Goal: Task Accomplishment & Management: Manage account settings

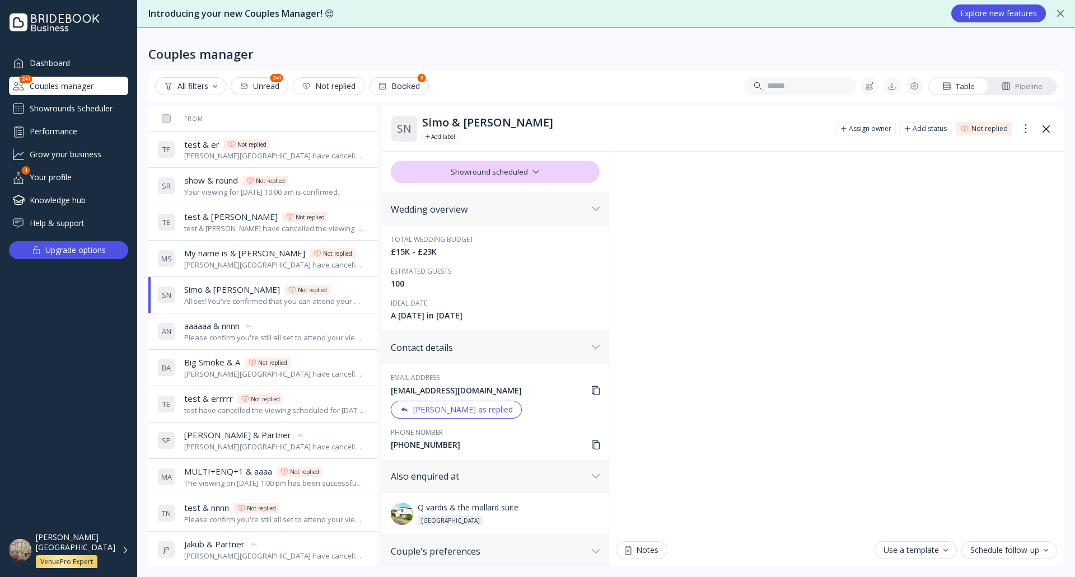
click at [312, 330] on div "aaaaaa & nnnn aaaaaa & nnnn" at bounding box center [274, 326] width 180 height 12
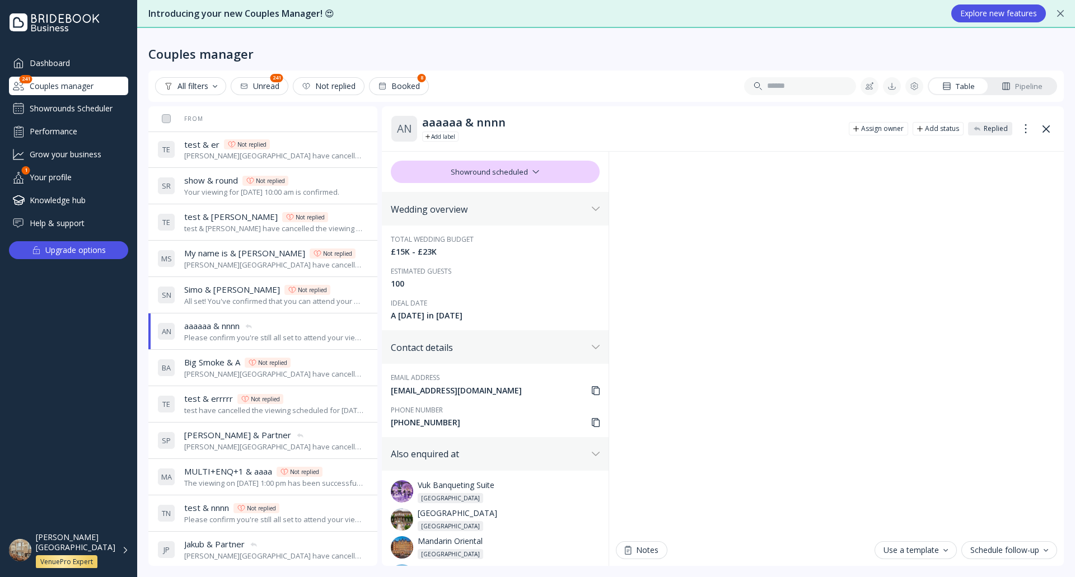
click at [593, 389] on icon at bounding box center [596, 390] width 8 height 9
click at [68, 112] on div "Showrounds Scheduler" at bounding box center [68, 109] width 119 height 18
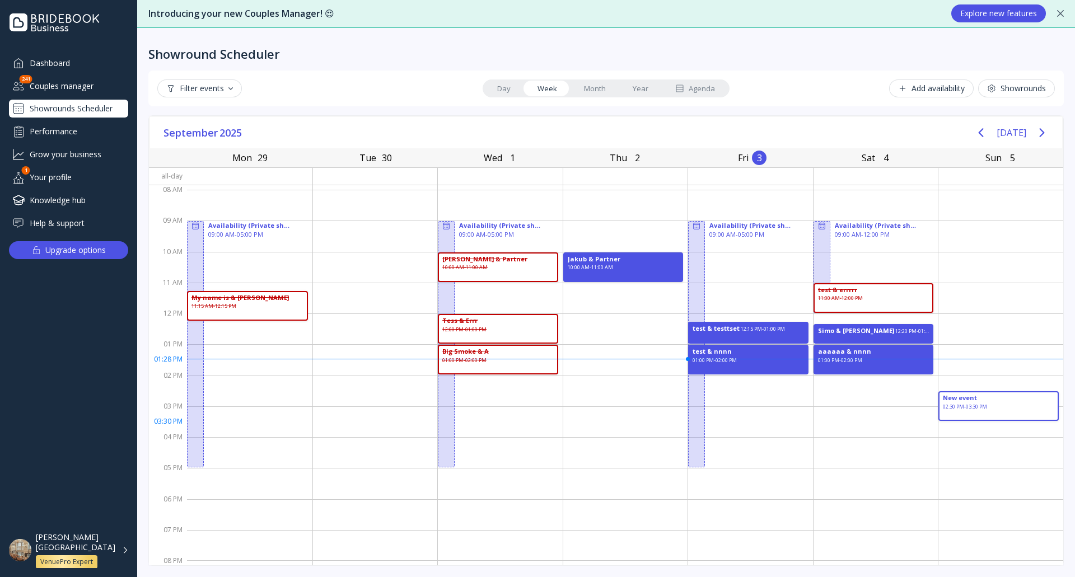
drag, startPoint x: 941, startPoint y: 395, endPoint x: 979, endPoint y: 421, distance: 46.4
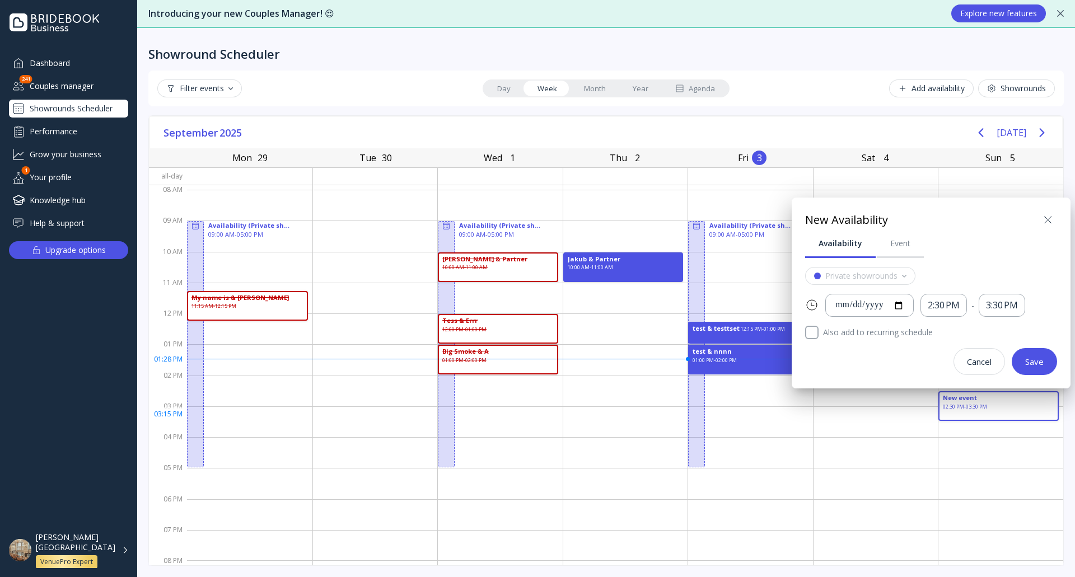
click at [1046, 219] on icon at bounding box center [1047, 219] width 13 height 13
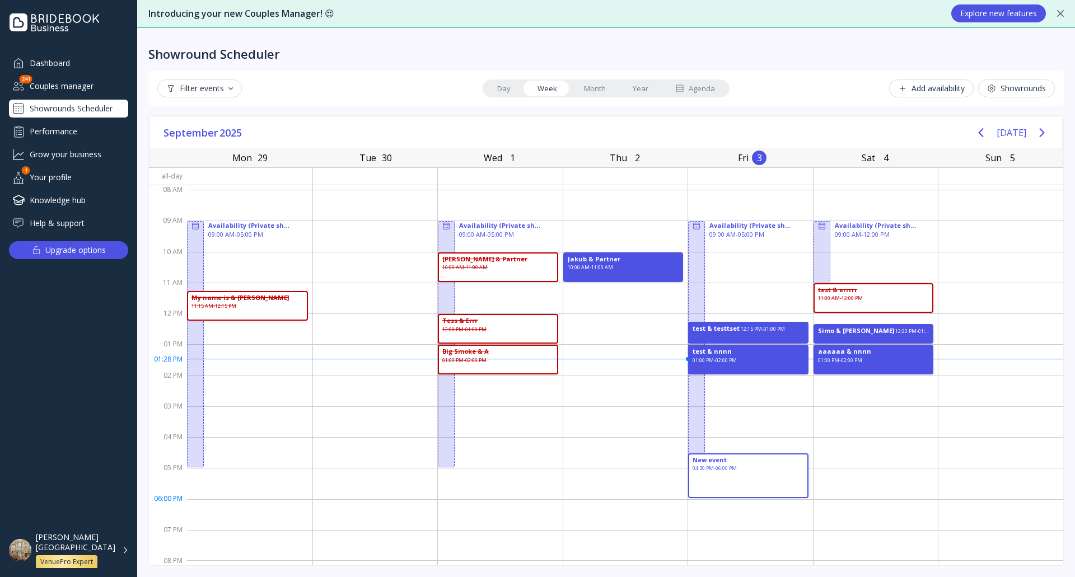
drag, startPoint x: 742, startPoint y: 460, endPoint x: 779, endPoint y: 499, distance: 54.3
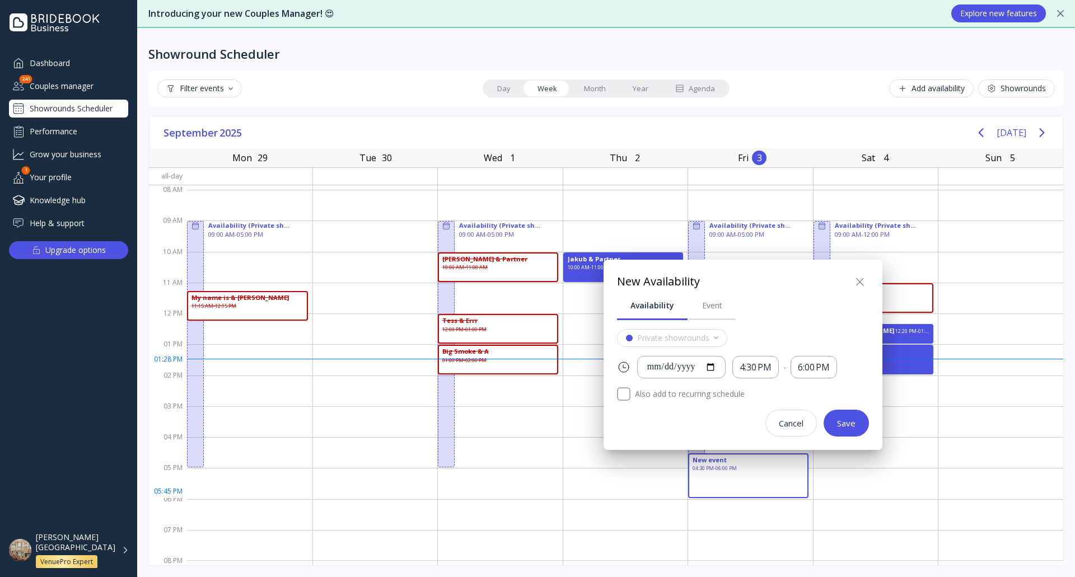
click at [862, 276] on icon at bounding box center [859, 281] width 13 height 13
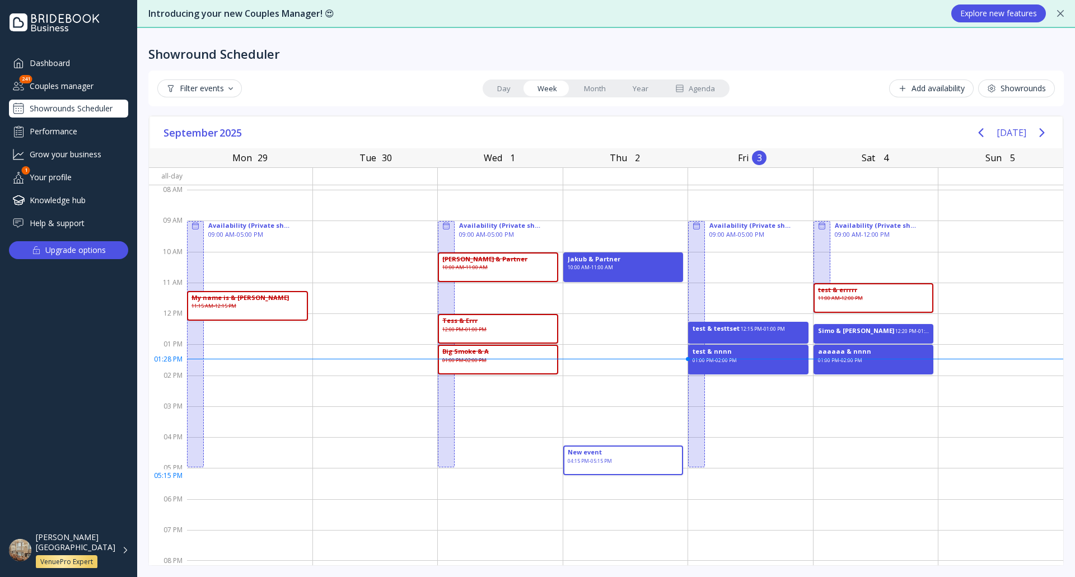
drag, startPoint x: 585, startPoint y: 454, endPoint x: 619, endPoint y: 474, distance: 39.5
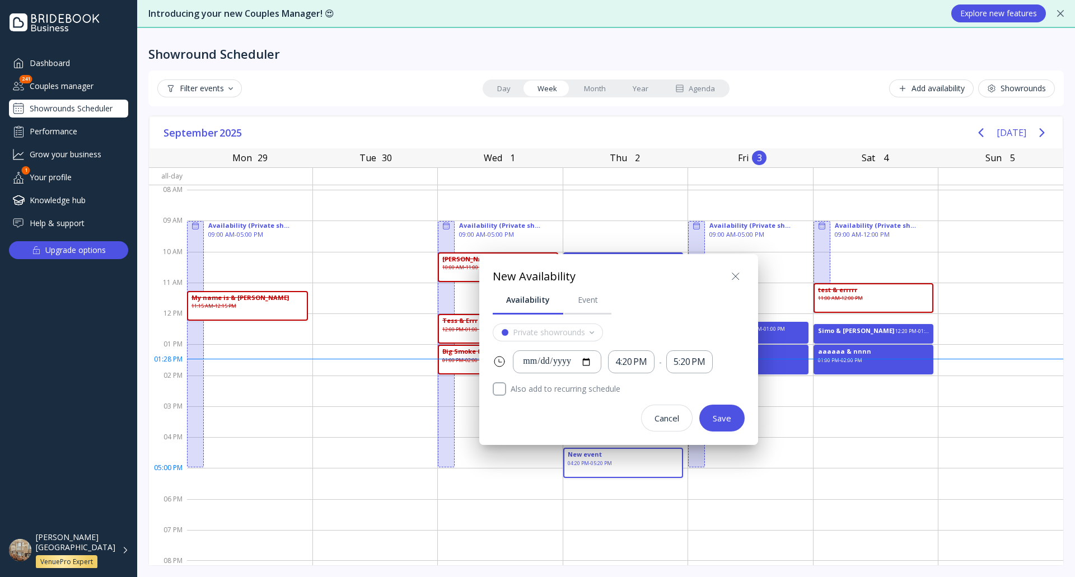
click at [733, 275] on icon at bounding box center [735, 276] width 13 height 13
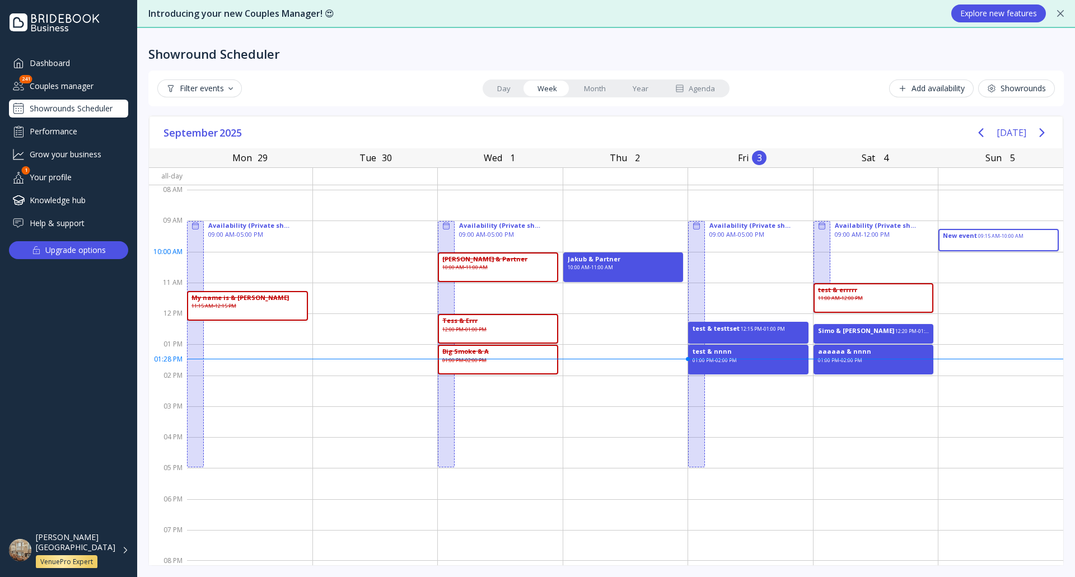
drag, startPoint x: 961, startPoint y: 231, endPoint x: 992, endPoint y: 262, distance: 44.3
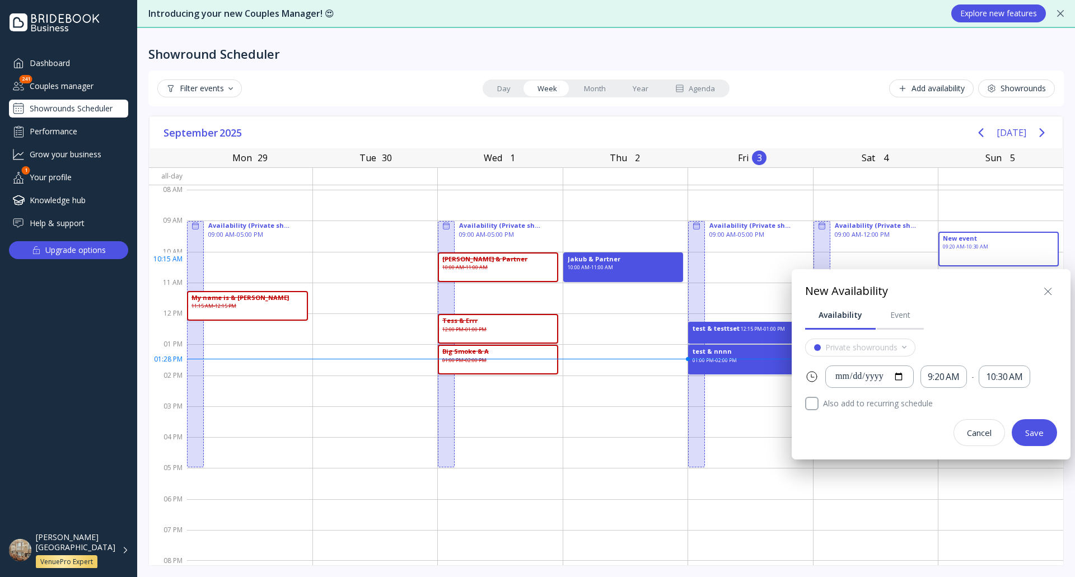
click at [1049, 287] on icon at bounding box center [1047, 291] width 13 height 13
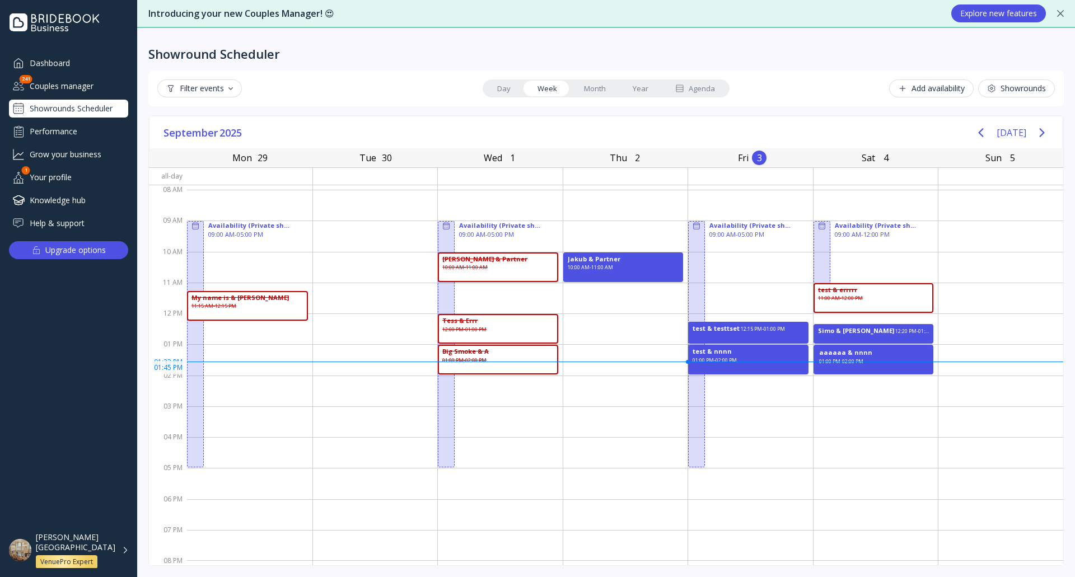
click at [838, 368] on div "01:00 PM - 02:00 PM" at bounding box center [841, 364] width 44 height 13
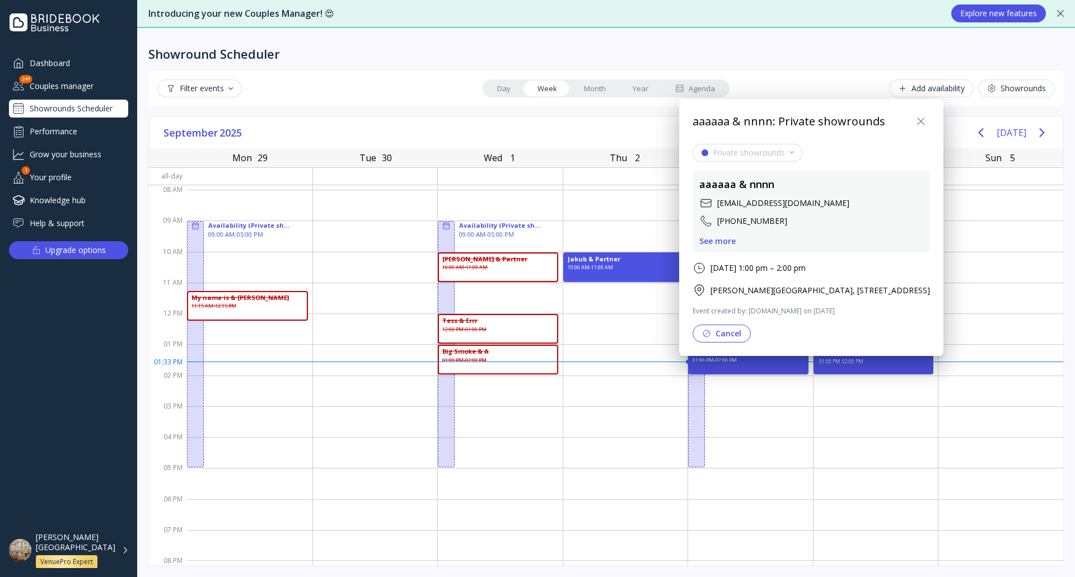
click at [715, 242] on div "See more" at bounding box center [717, 241] width 36 height 9
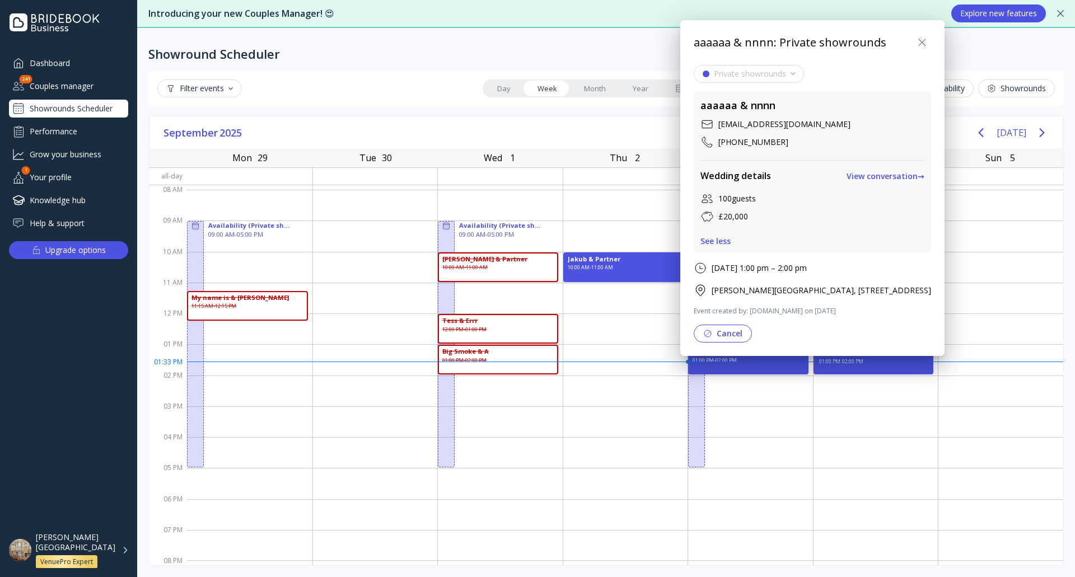
click at [719, 243] on div "See less" at bounding box center [715, 241] width 30 height 9
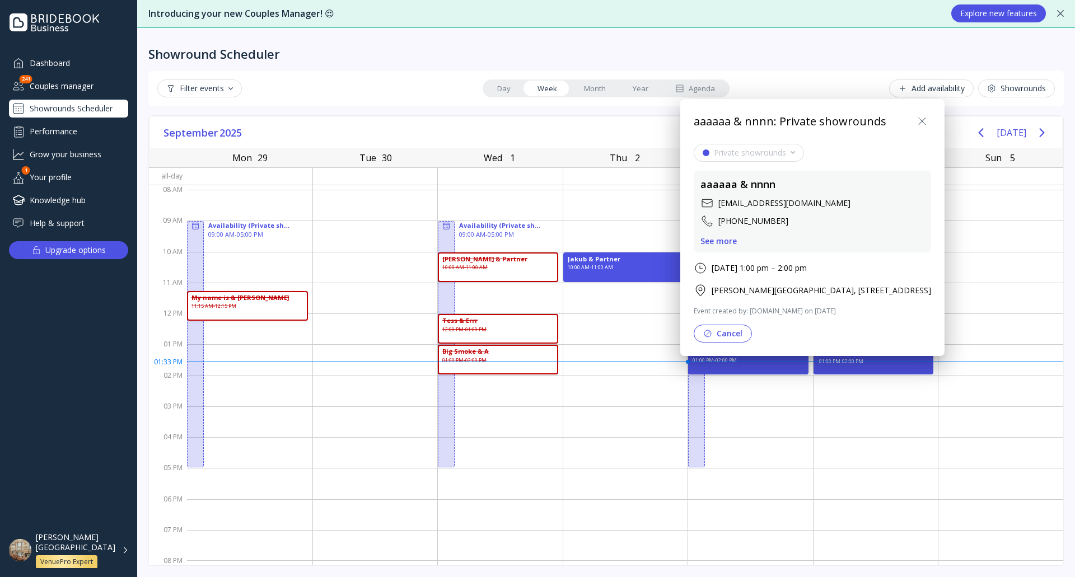
click at [929, 121] on icon at bounding box center [921, 121] width 13 height 13
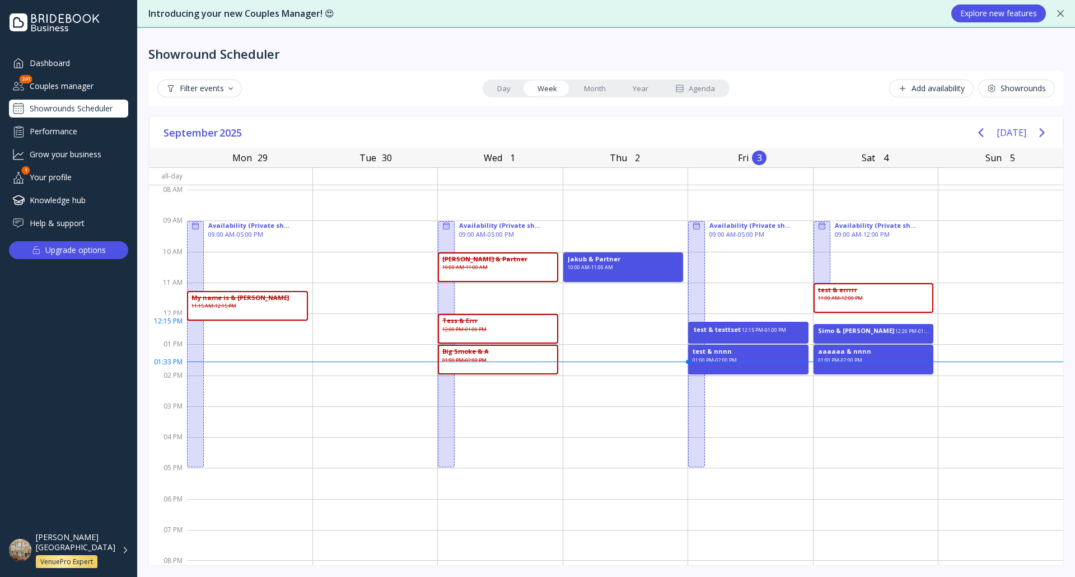
click at [744, 329] on div "12:15 PM - 01:00 PM" at bounding box center [772, 330] width 61 height 7
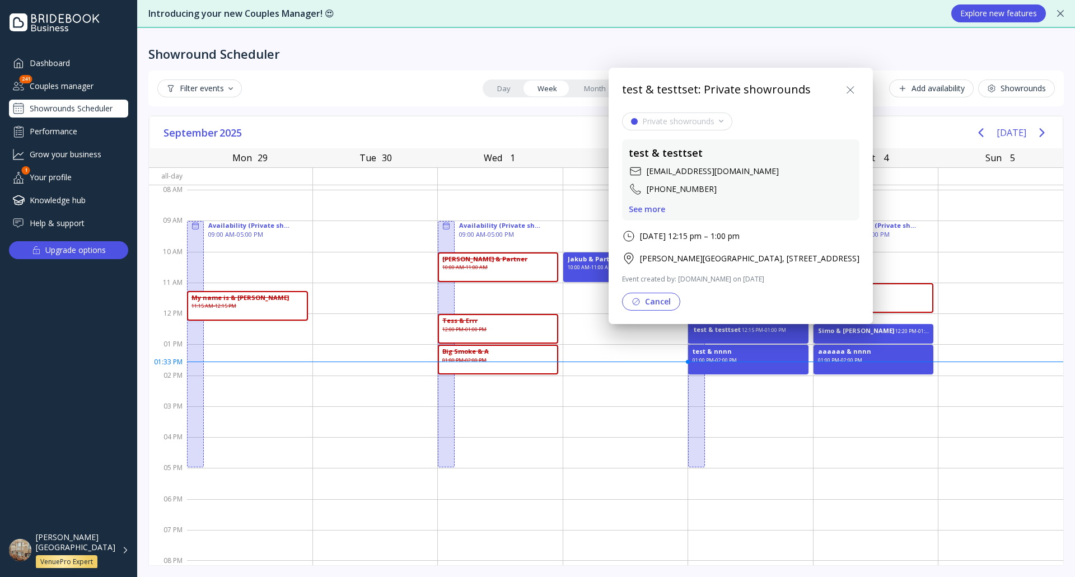
click at [649, 208] on div "See more" at bounding box center [647, 209] width 36 height 9
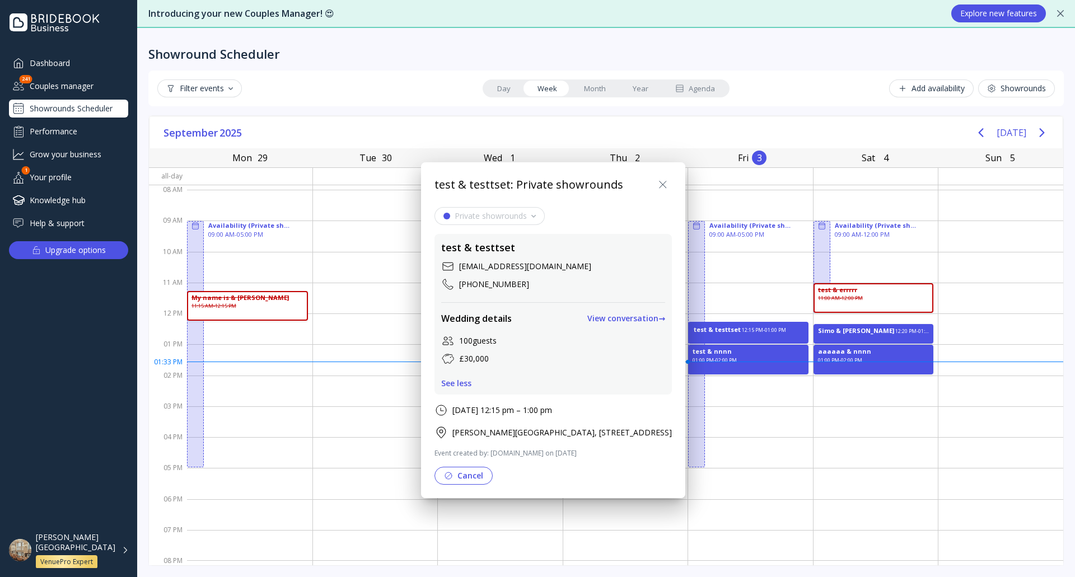
click at [670, 188] on icon at bounding box center [662, 184] width 13 height 13
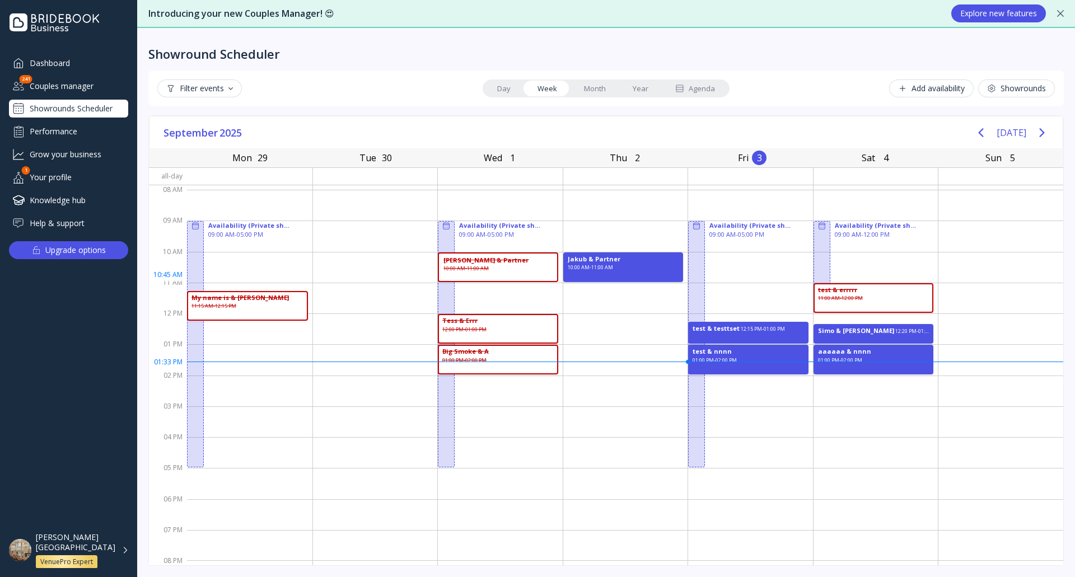
click at [504, 269] on div "Simek & Partner 10:00 AM - 11:00 AM" at bounding box center [498, 268] width 120 height 30
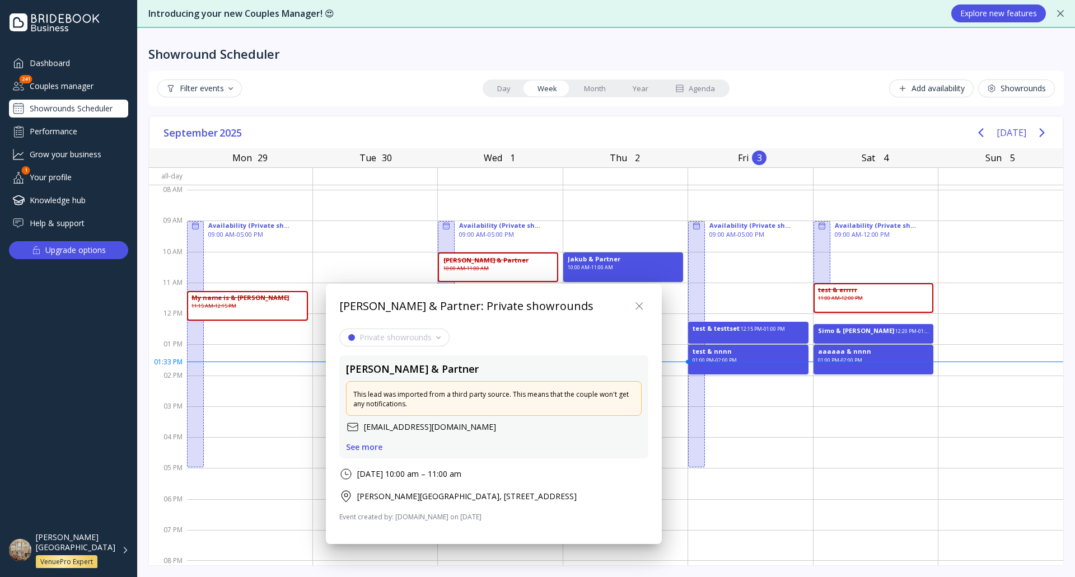
click at [364, 447] on div "See more" at bounding box center [364, 447] width 36 height 9
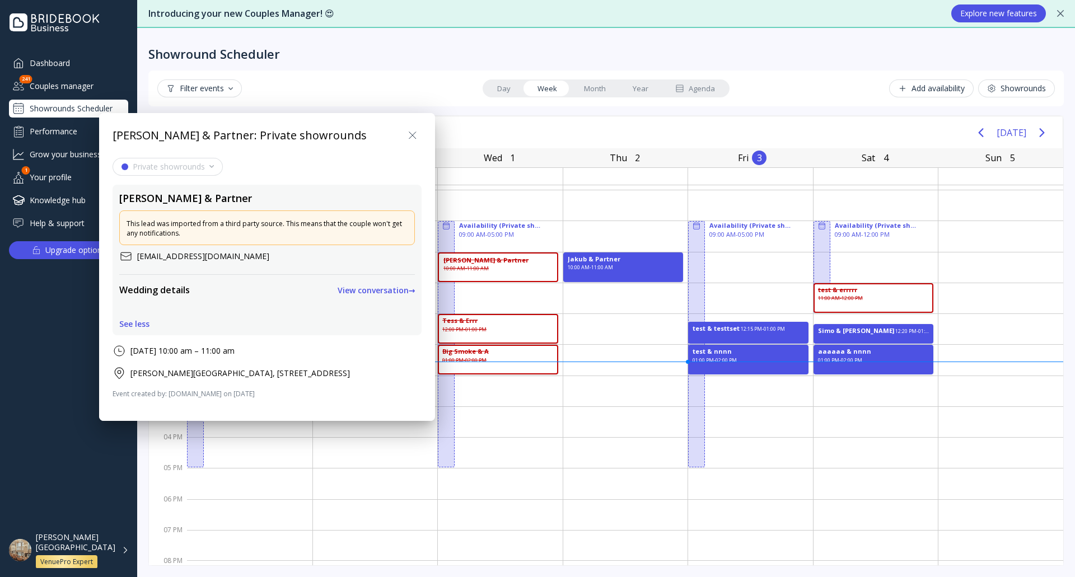
click at [413, 133] on icon at bounding box center [412, 135] width 13 height 13
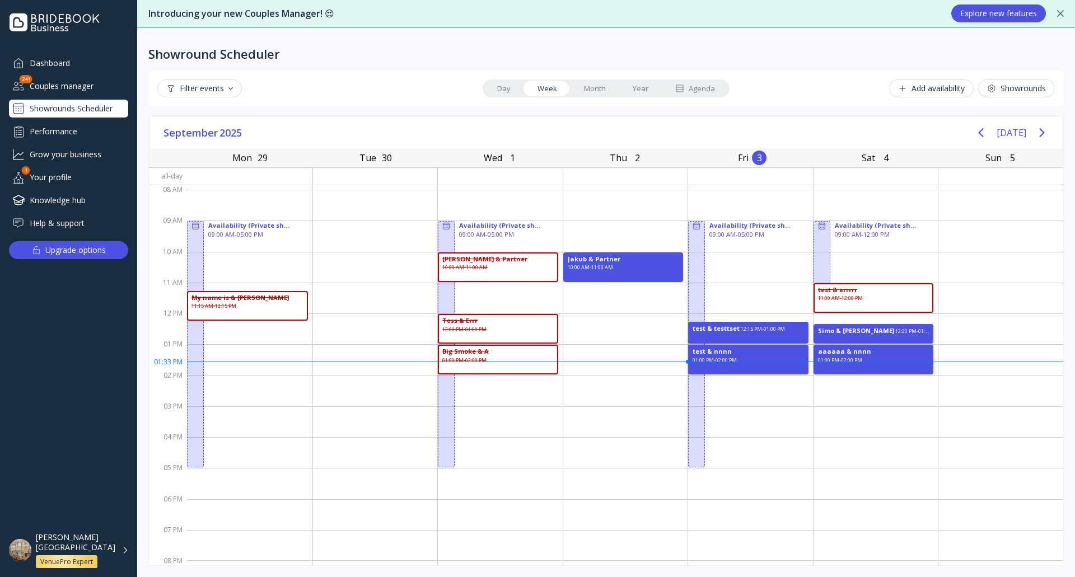
click at [695, 89] on div "Agenda" at bounding box center [695, 88] width 40 height 11
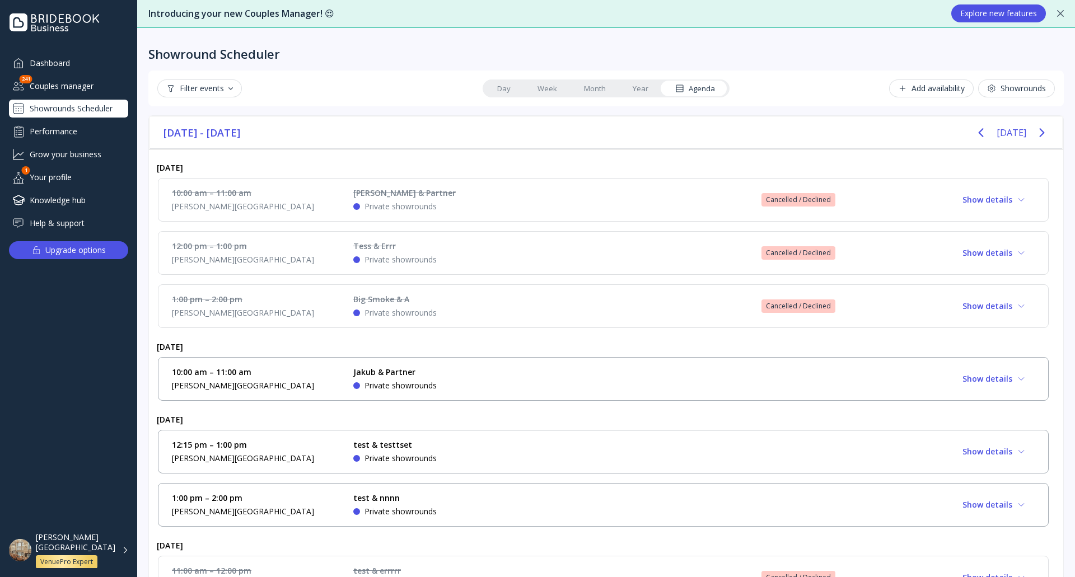
click at [598, 208] on div "10:00 am – 11:00 am Dukes Hotel Simek & Partner Private showrounds Cancelled / …" at bounding box center [603, 200] width 863 height 25
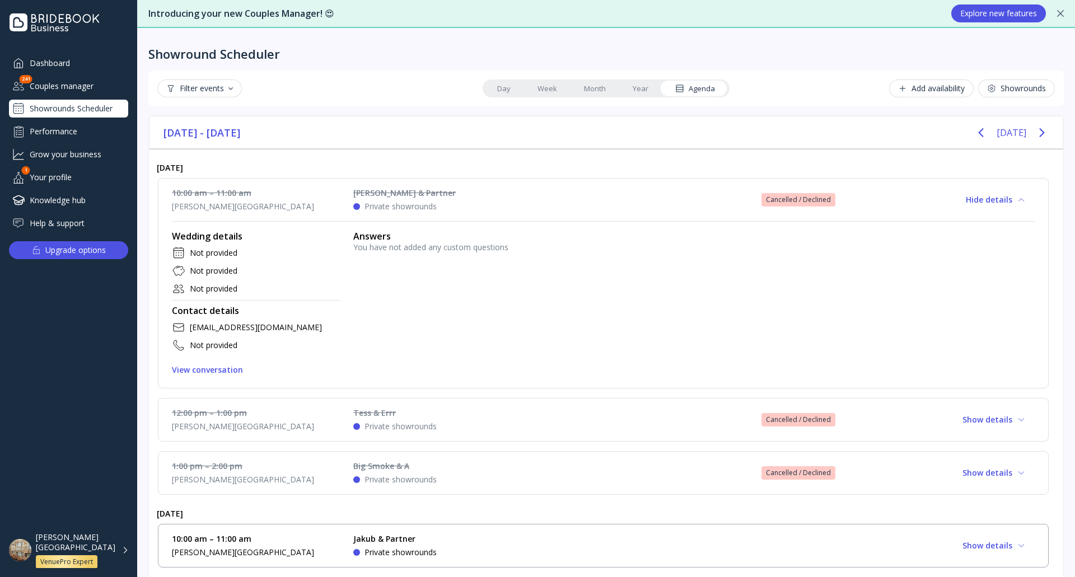
click at [598, 208] on div "10:00 am – 11:00 am Dukes Hotel Simek & Partner Private showrounds Cancelled / …" at bounding box center [603, 200] width 863 height 25
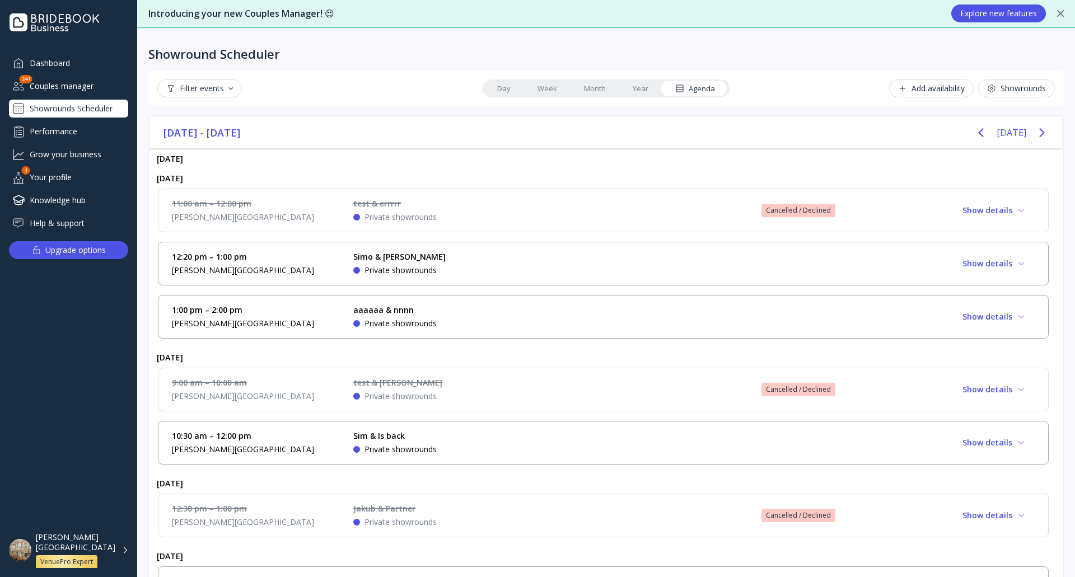
scroll to position [395, 0]
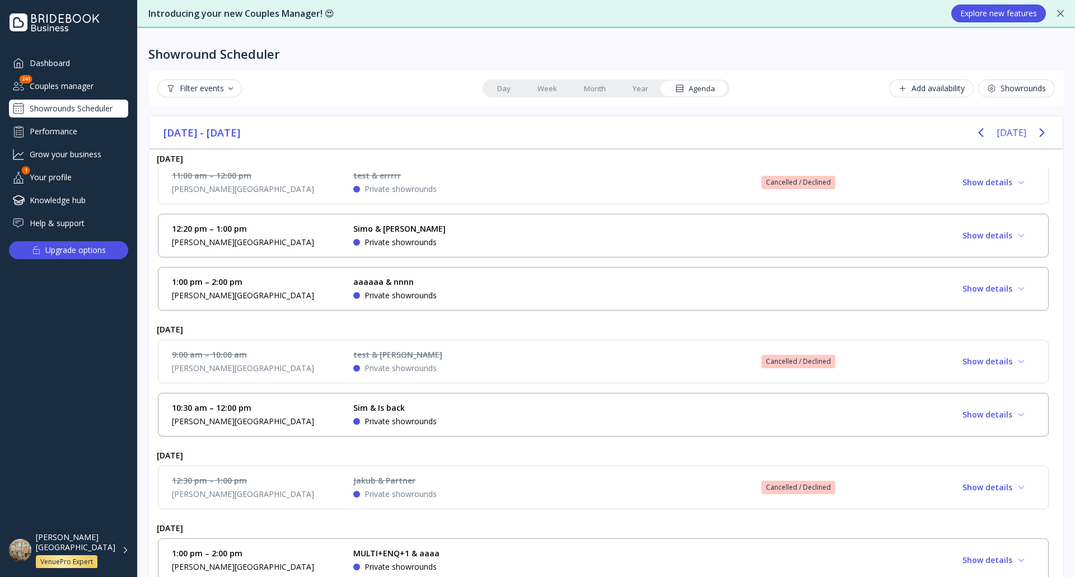
click at [520, 250] on div "12:20 pm – 1:00 pm Dukes Hotel Simo & Nel Private showrounds Show details" at bounding box center [603, 236] width 891 height 44
click at [533, 229] on div "12:20 pm – 1:00 pm Dukes Hotel Simo & Nel Private showrounds Show details" at bounding box center [603, 235] width 863 height 25
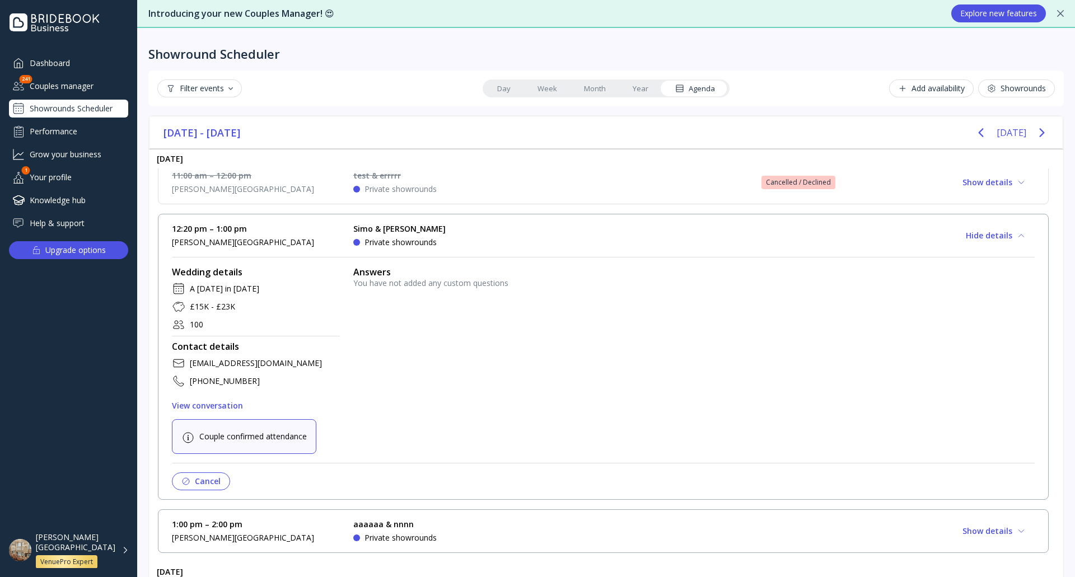
click at [217, 411] on button "View conversation" at bounding box center [207, 406] width 71 height 18
click at [986, 233] on button "Hide details" at bounding box center [996, 236] width 78 height 18
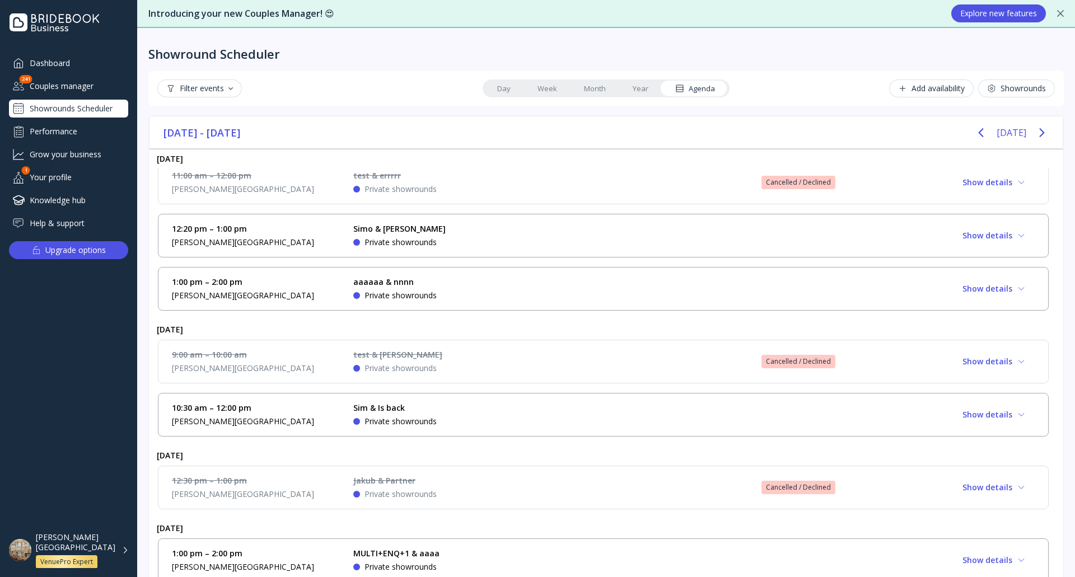
click at [951, 82] on button "Add availability" at bounding box center [931, 89] width 85 height 18
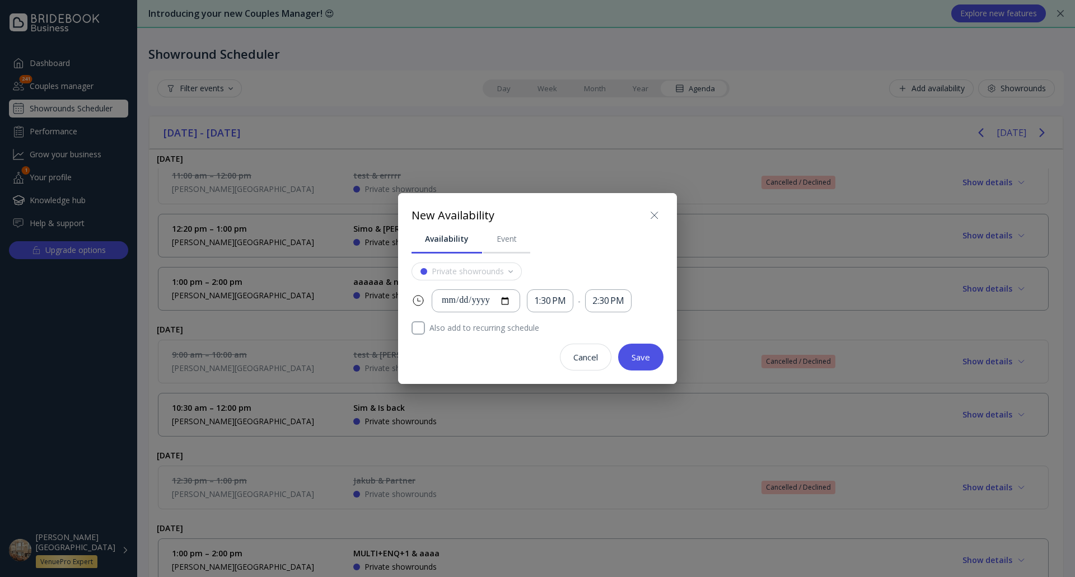
click at [656, 218] on icon at bounding box center [654, 215] width 13 height 13
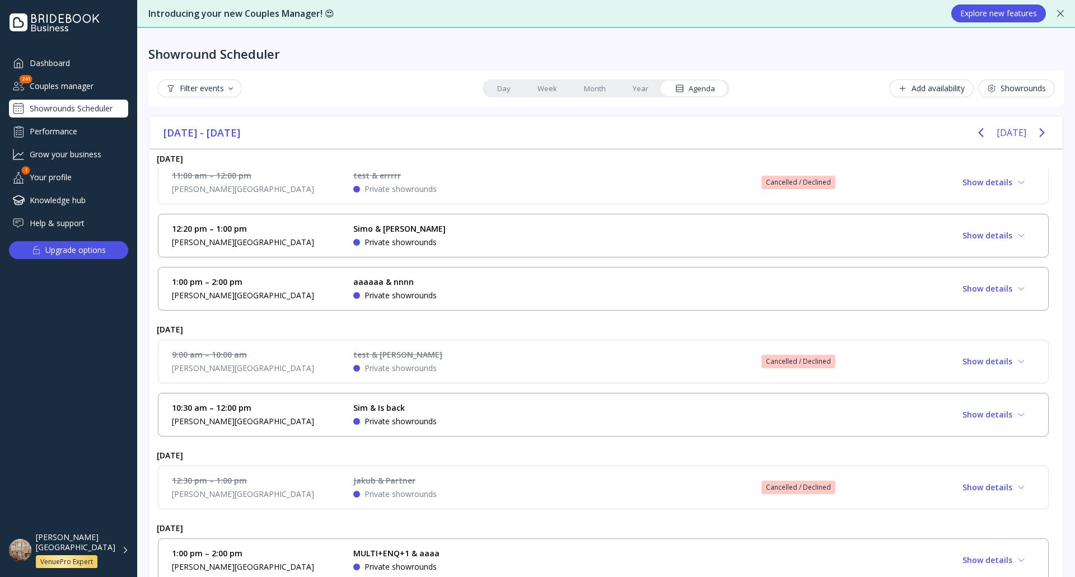
click at [999, 91] on div "Showrounds" at bounding box center [1016, 88] width 59 height 9
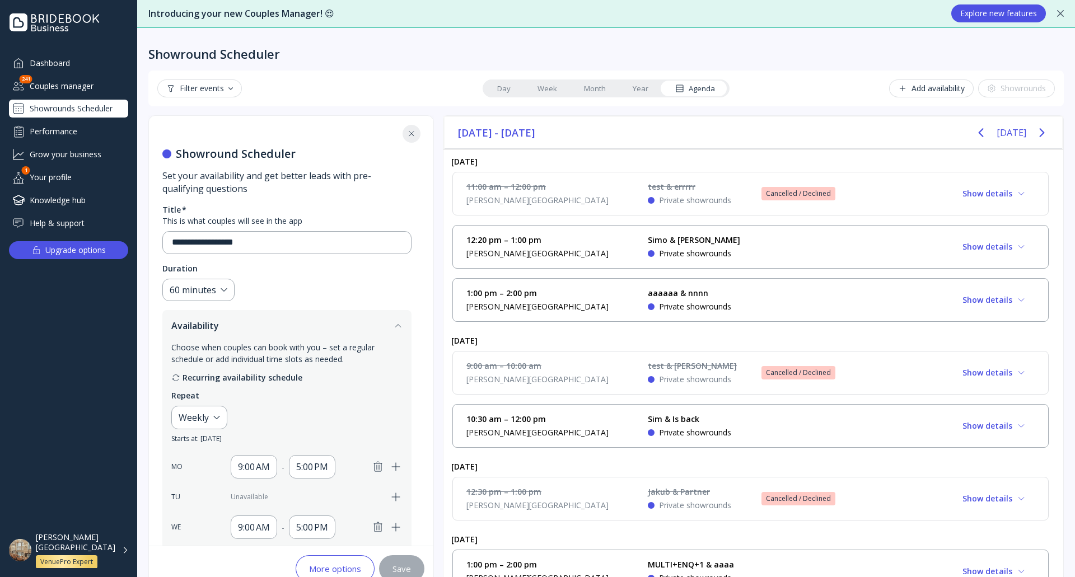
click at [543, 88] on link "Week" at bounding box center [547, 89] width 46 height 16
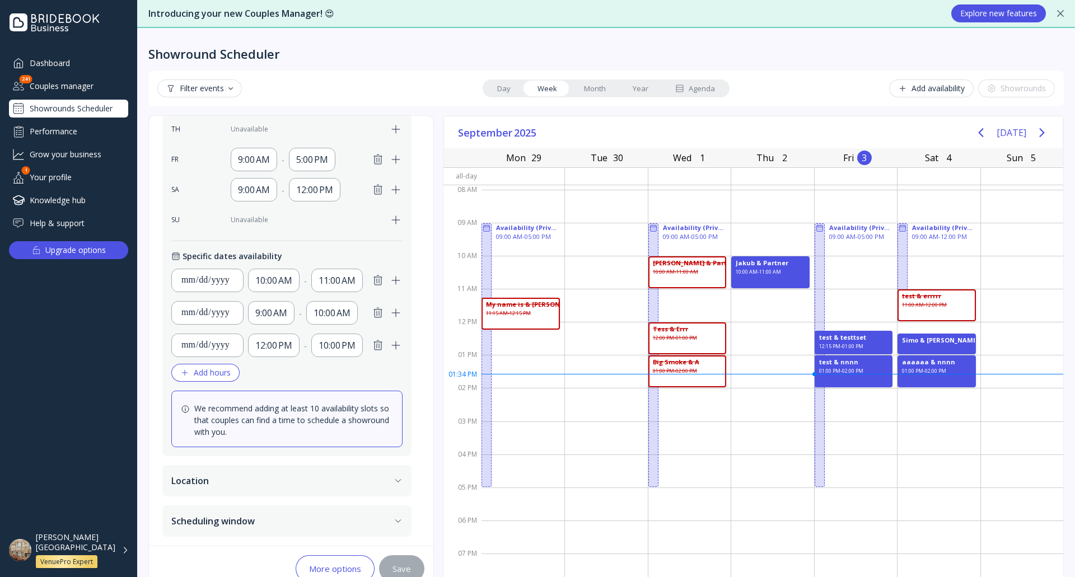
scroll to position [26, 0]
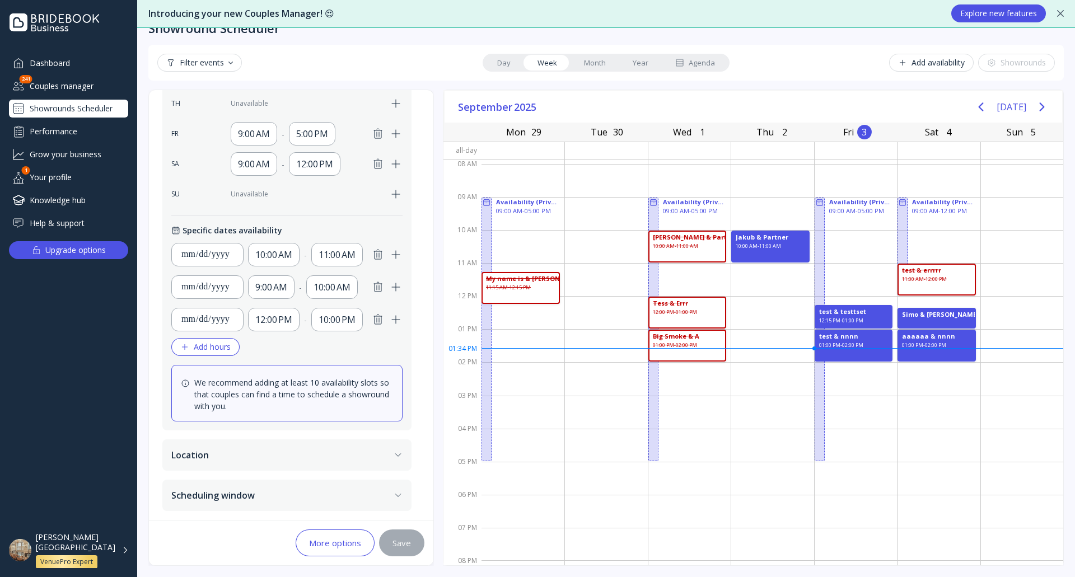
click at [297, 493] on button "Scheduling window" at bounding box center [286, 495] width 249 height 31
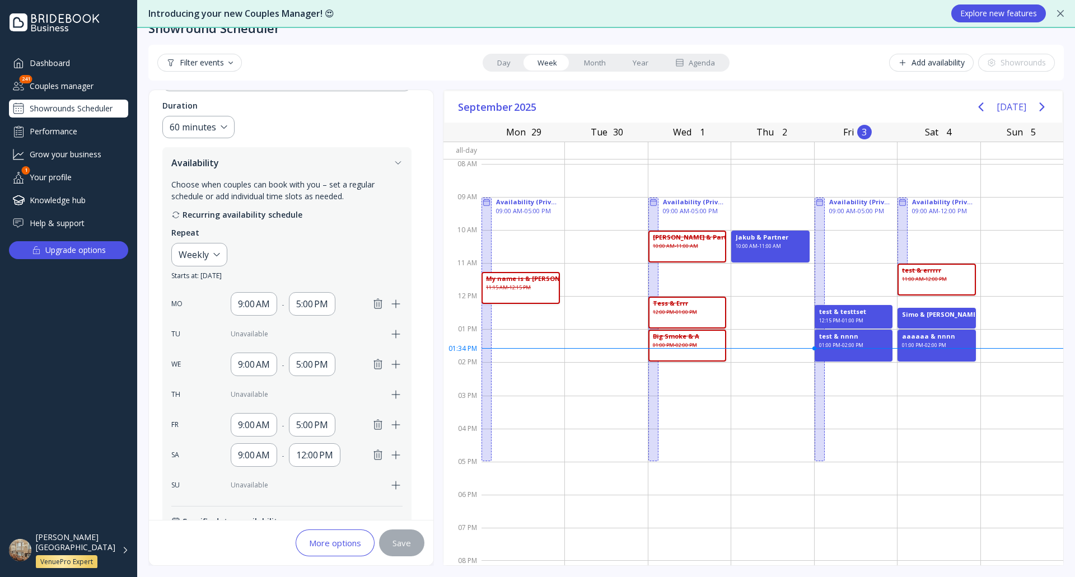
scroll to position [49, 0]
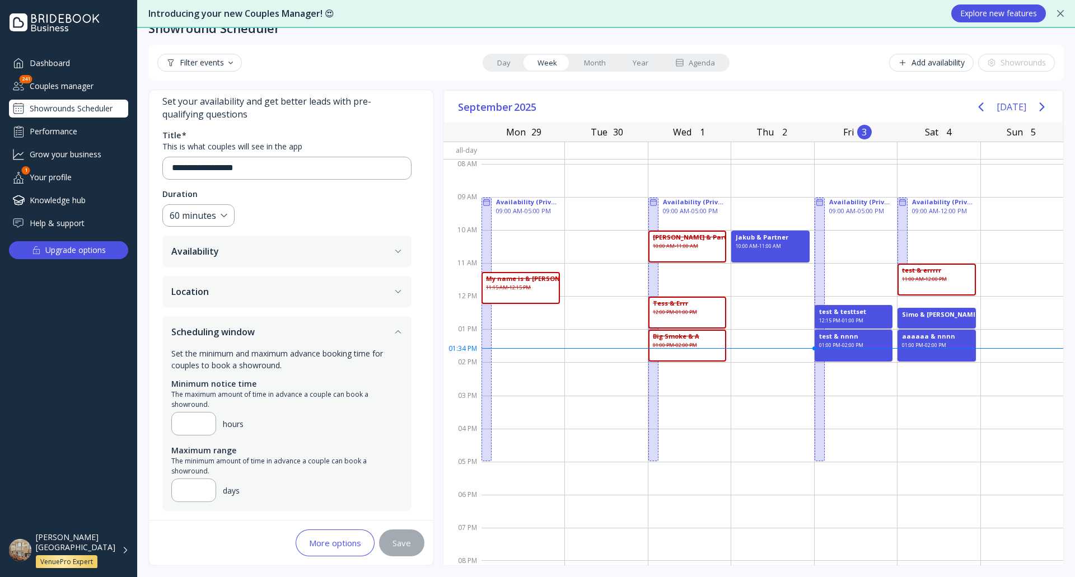
click at [298, 298] on button "Location" at bounding box center [286, 291] width 249 height 31
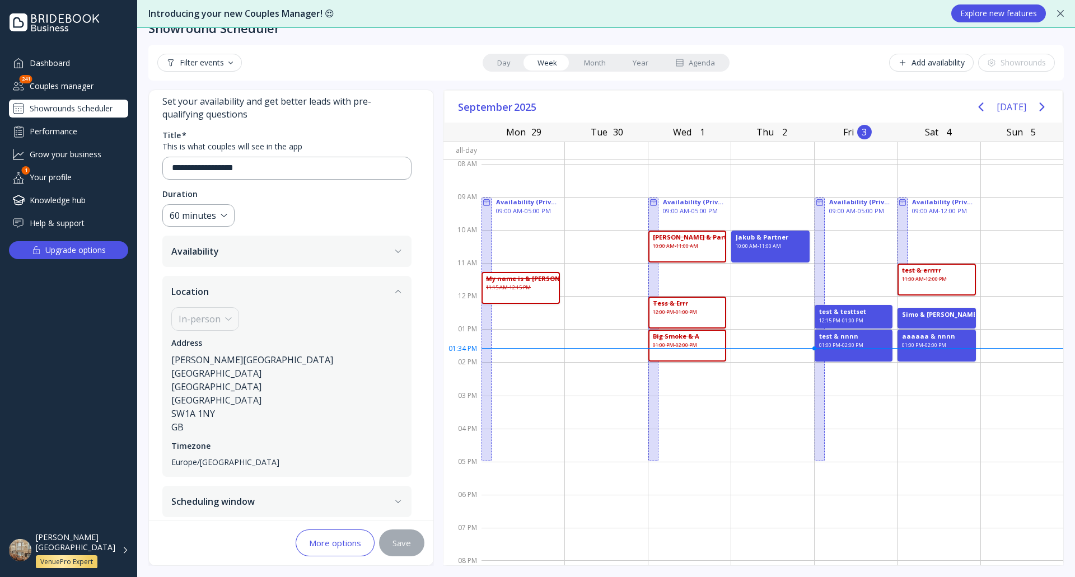
scroll to position [0, 0]
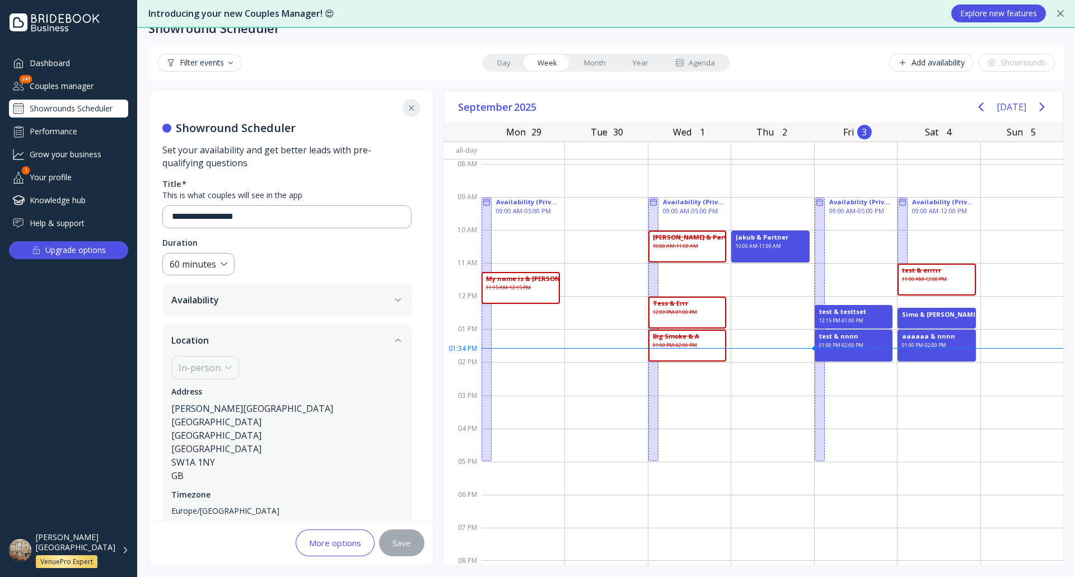
click at [347, 541] on div "More options" at bounding box center [335, 543] width 52 height 9
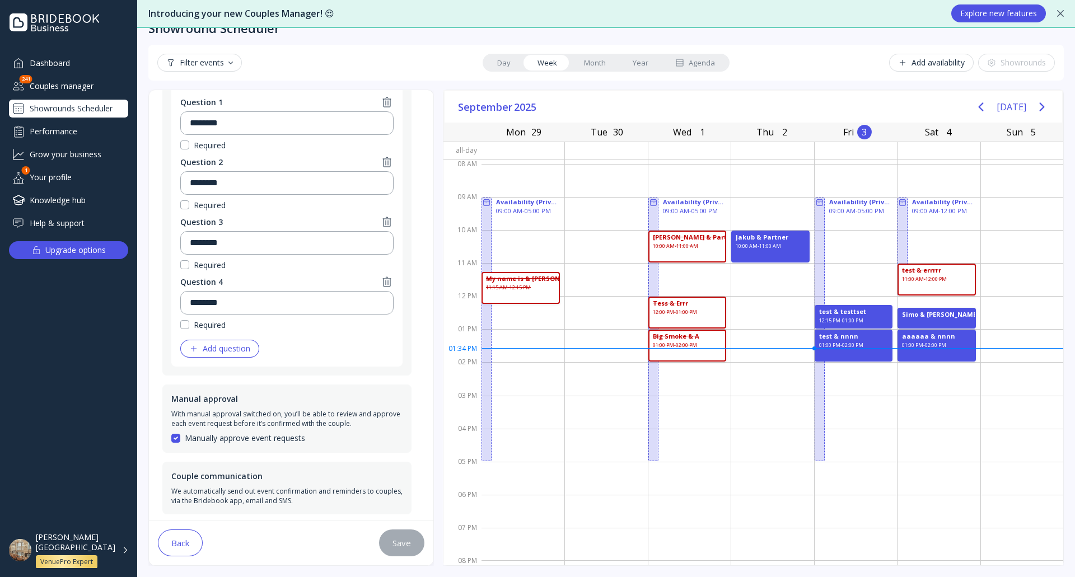
scroll to position [403, 0]
click at [197, 546] on button "Back" at bounding box center [180, 543] width 45 height 27
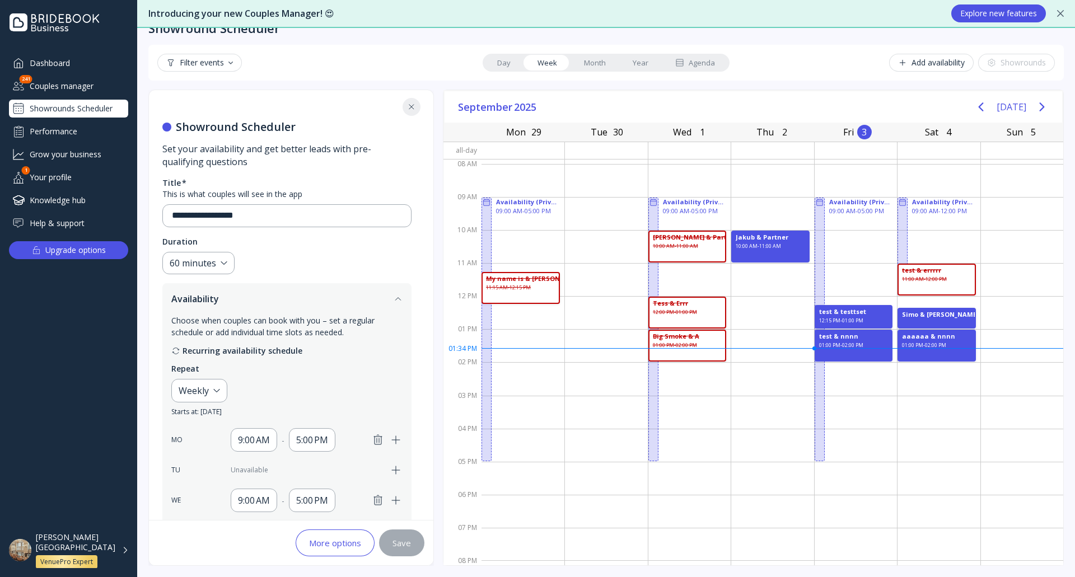
scroll to position [0, 0]
click at [408, 112] on icon at bounding box center [411, 108] width 9 height 9
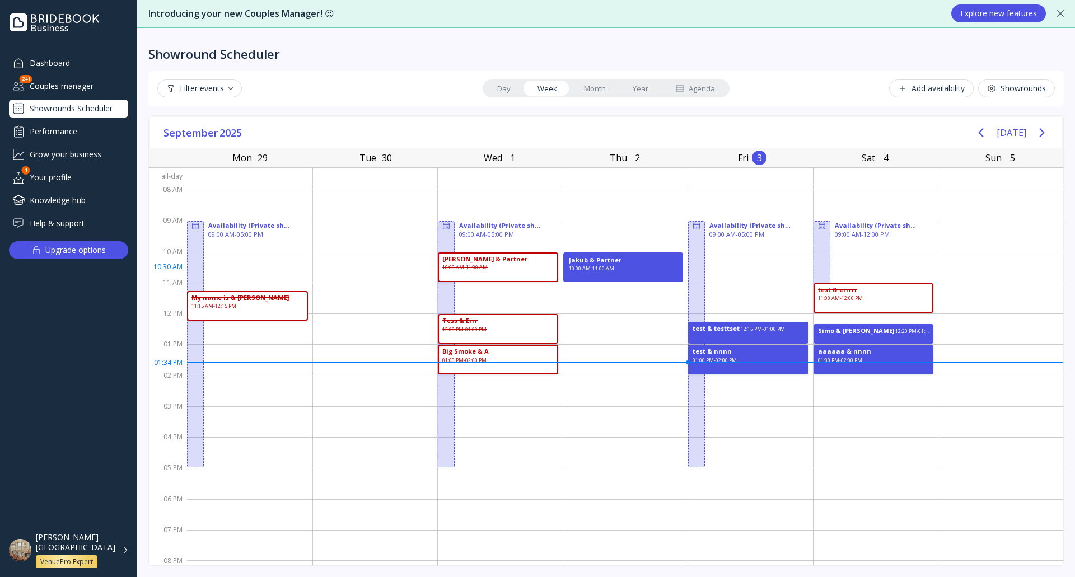
click at [608, 273] on div "10:00 AM - 11:00 AM" at bounding box center [591, 271] width 45 height 13
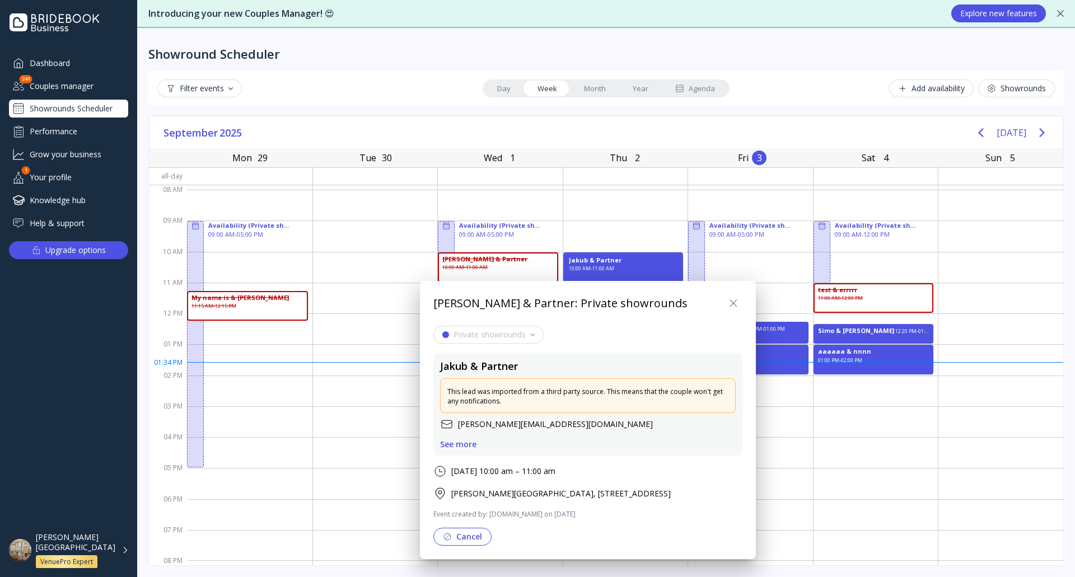
click at [730, 300] on icon at bounding box center [733, 303] width 7 height 7
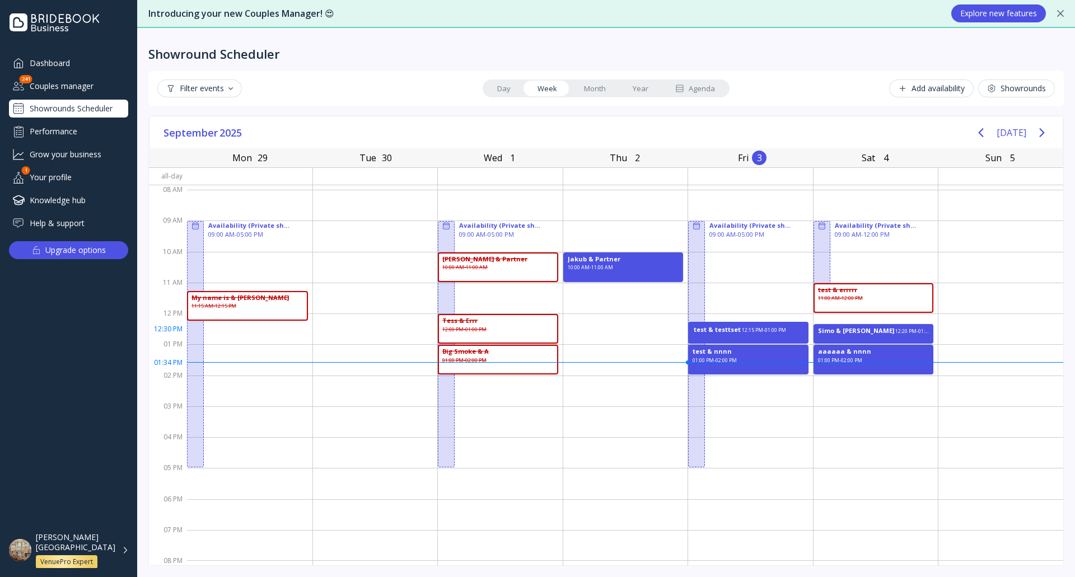
click at [737, 335] on div "test & testtset 12:15 PM - 01:00 PM" at bounding box center [748, 333] width 120 height 22
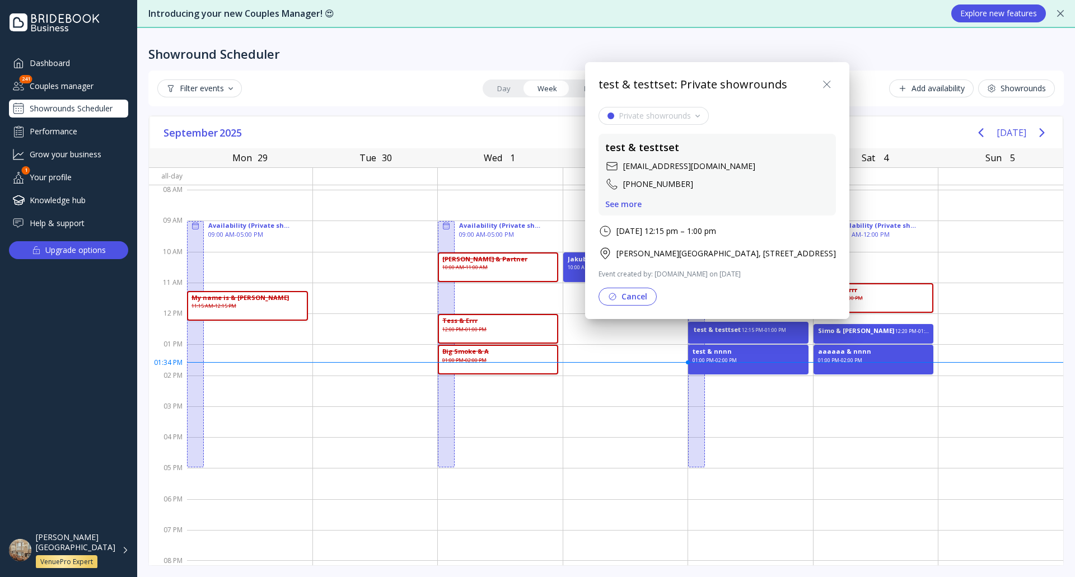
click at [834, 86] on icon at bounding box center [826, 84] width 13 height 13
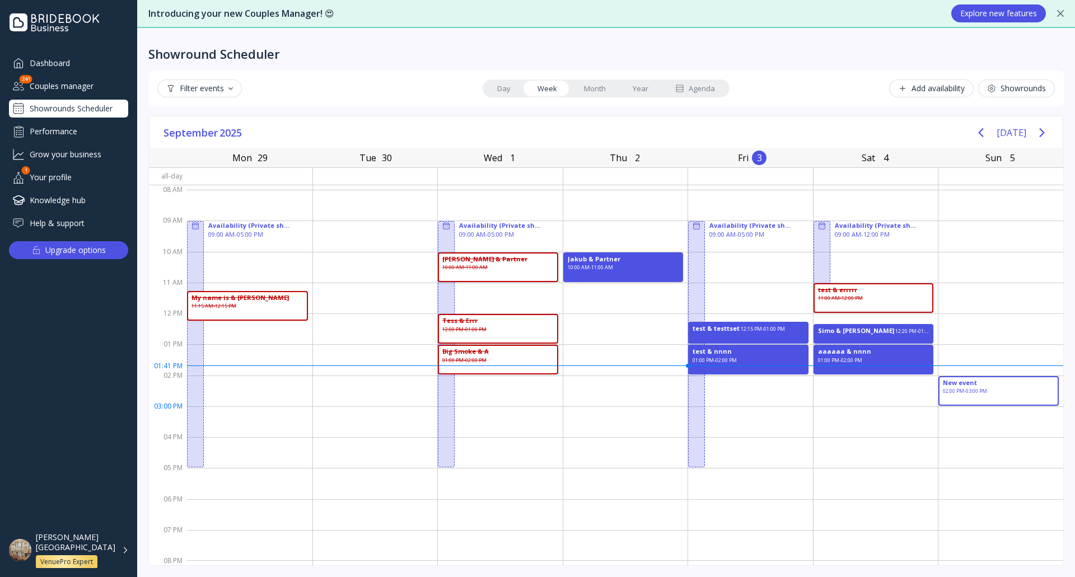
drag, startPoint x: 941, startPoint y: 380, endPoint x: 979, endPoint y: 401, distance: 43.4
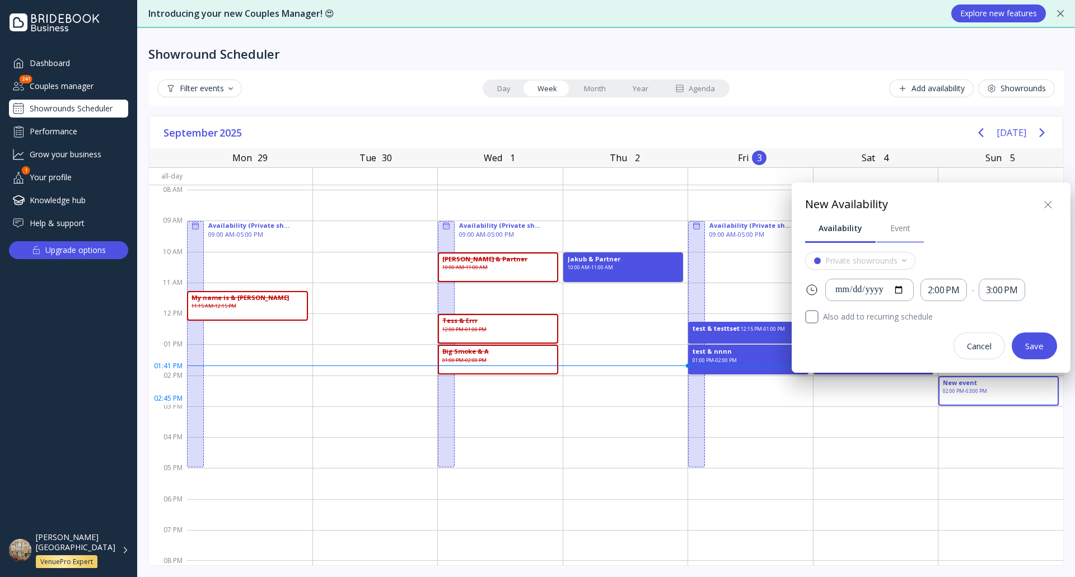
click at [902, 233] on div "Event" at bounding box center [900, 228] width 20 height 11
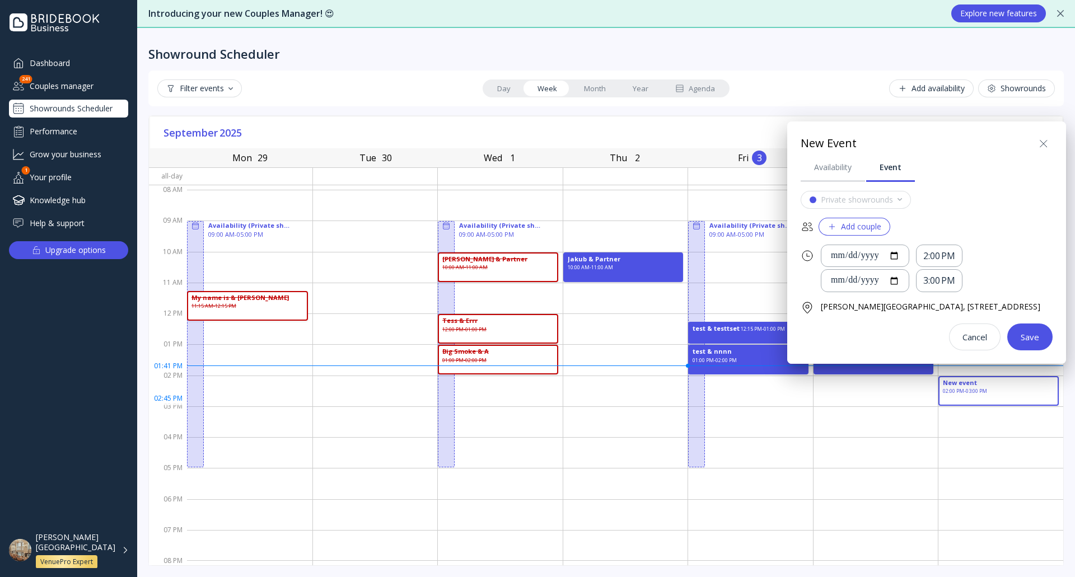
click at [853, 233] on button "Add couple" at bounding box center [855, 227] width 72 height 18
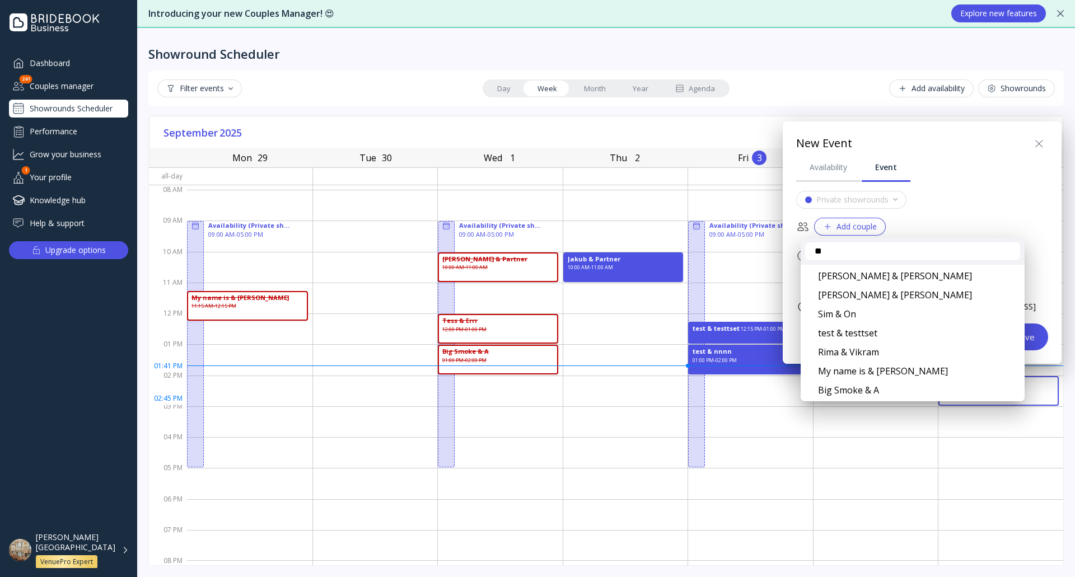
type input "*"
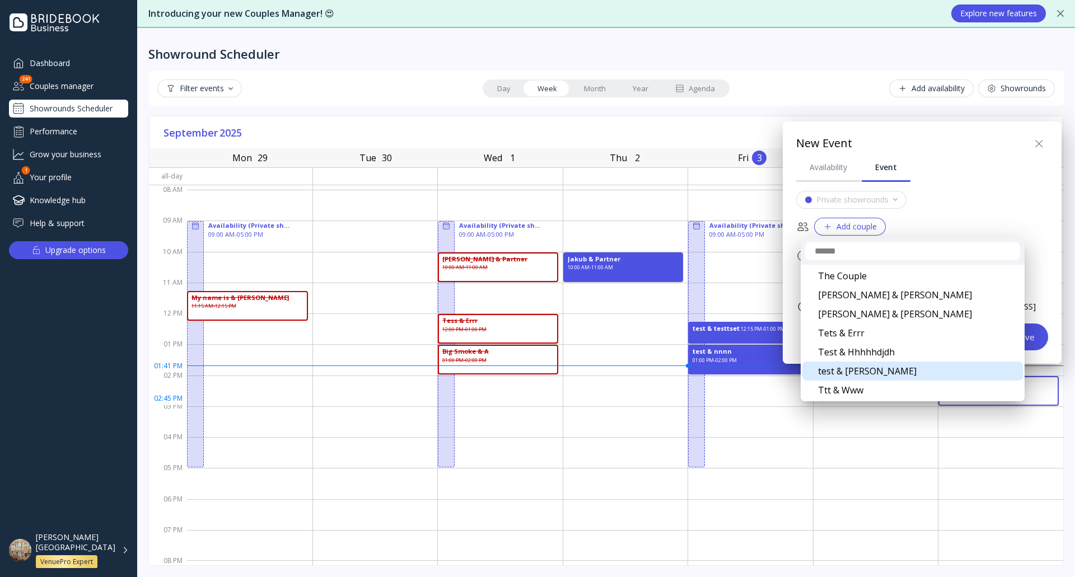
click at [889, 370] on div "test & [PERSON_NAME]" at bounding box center [912, 371] width 221 height 19
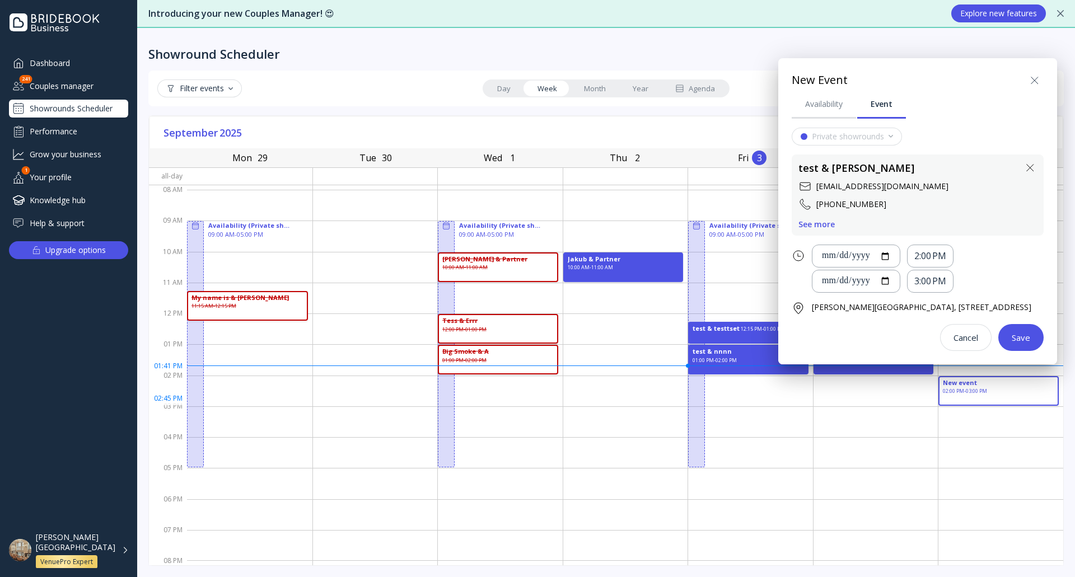
click at [1030, 342] on div "Save" at bounding box center [1021, 337] width 18 height 9
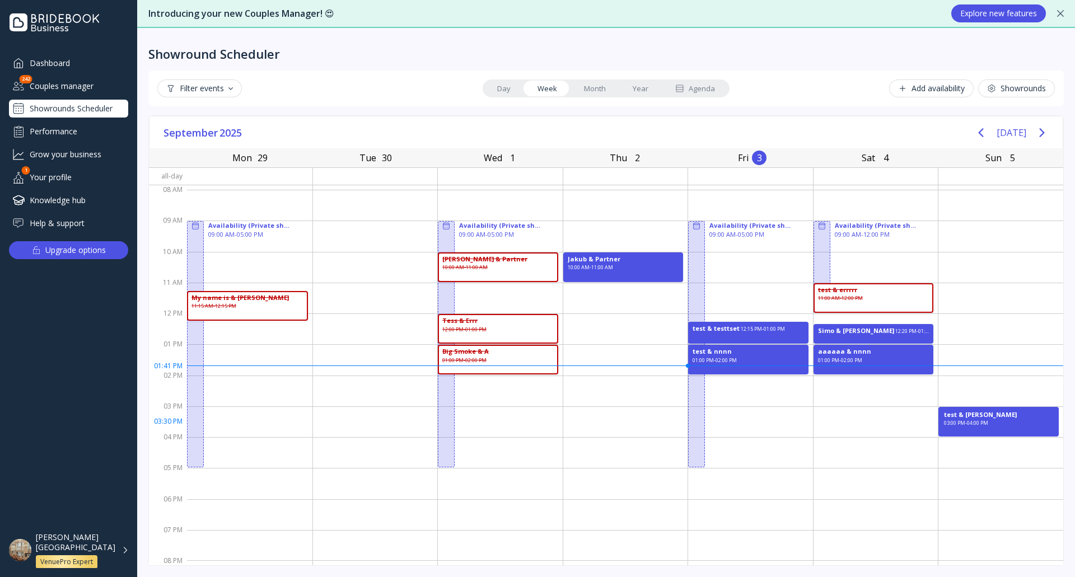
click at [977, 426] on div "03:00 PM - 04:00 PM" at bounding box center [966, 426] width 44 height 13
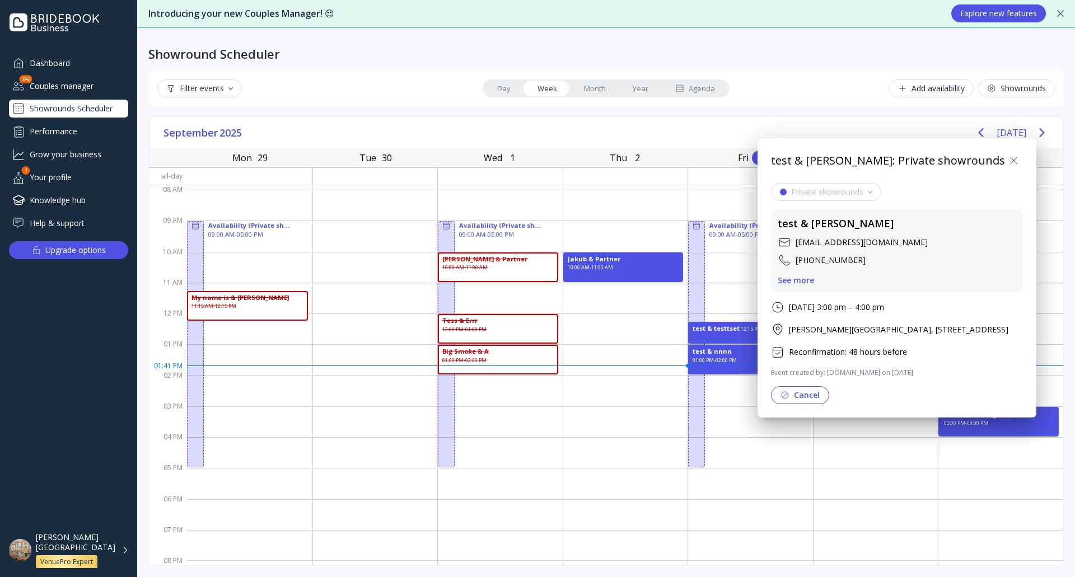
click at [1017, 162] on icon at bounding box center [1014, 160] width 7 height 7
